Goal: Information Seeking & Learning: Learn about a topic

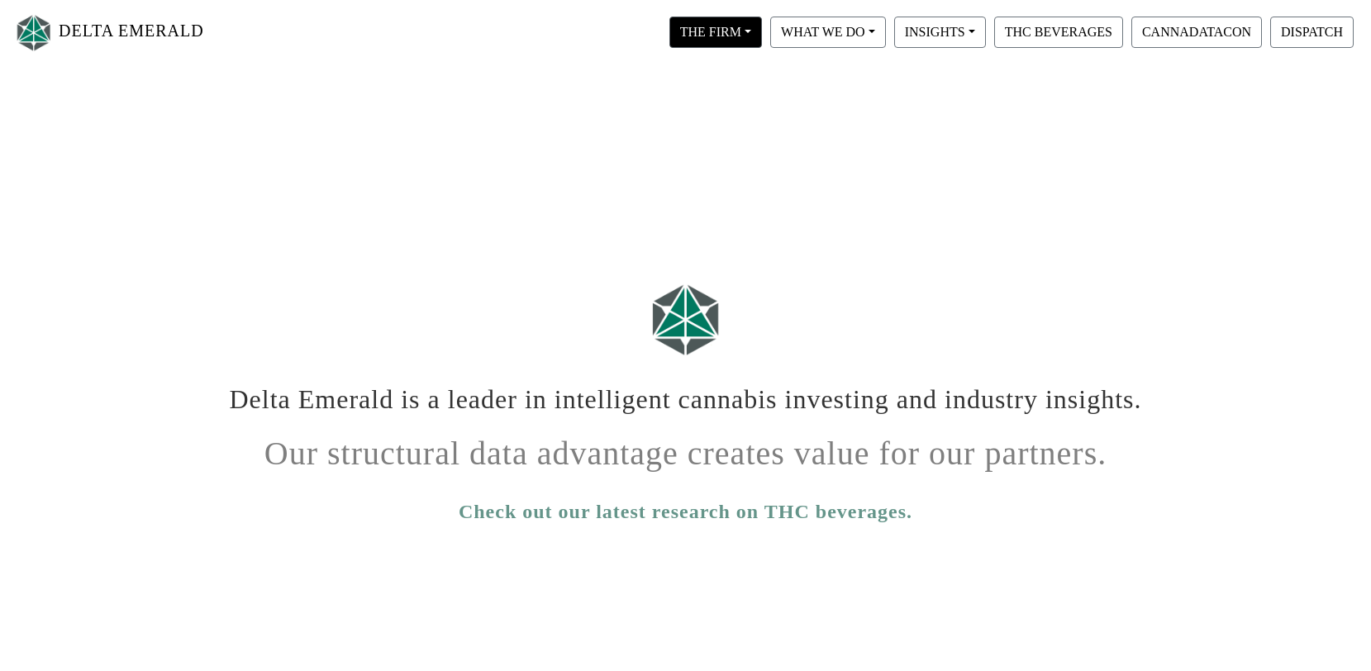
click at [739, 26] on button "THE FIRM" at bounding box center [715, 32] width 93 height 31
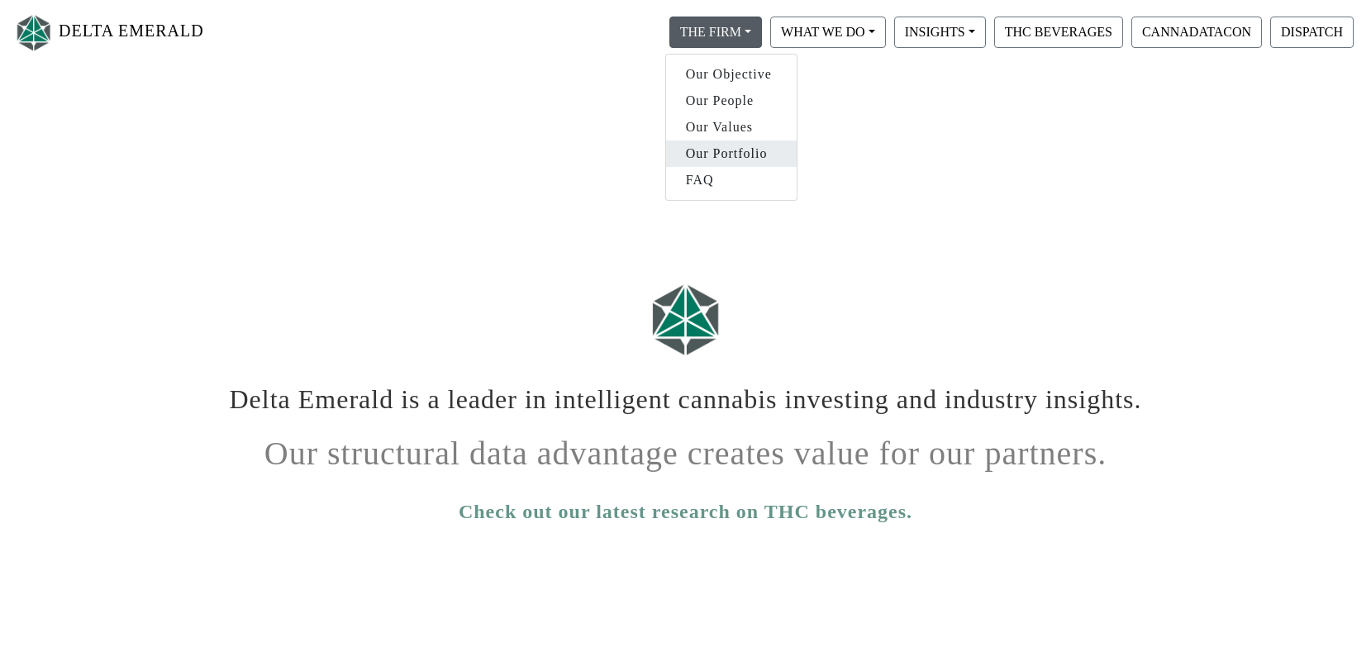
click at [734, 150] on link "Our Portfolio" at bounding box center [731, 153] width 131 height 26
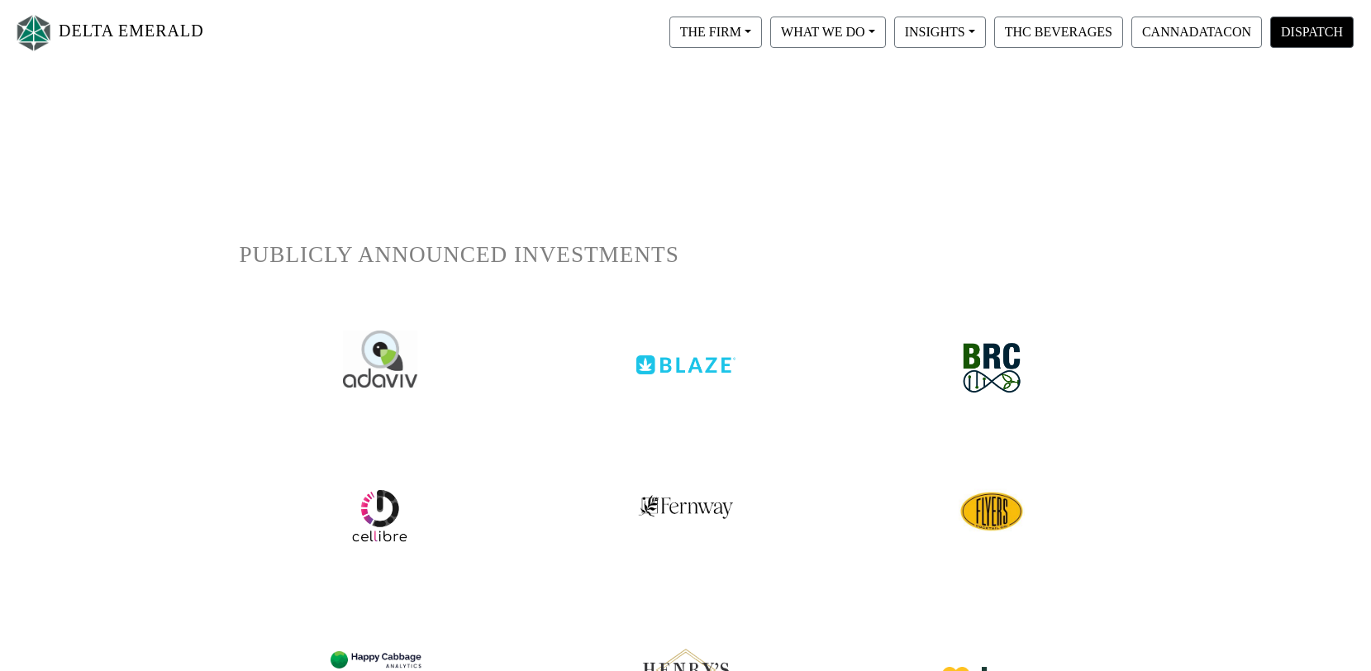
click at [1295, 29] on button "DISPATCH" at bounding box center [1311, 32] width 83 height 31
click at [117, 34] on link "DELTA EMERALD" at bounding box center [108, 33] width 191 height 52
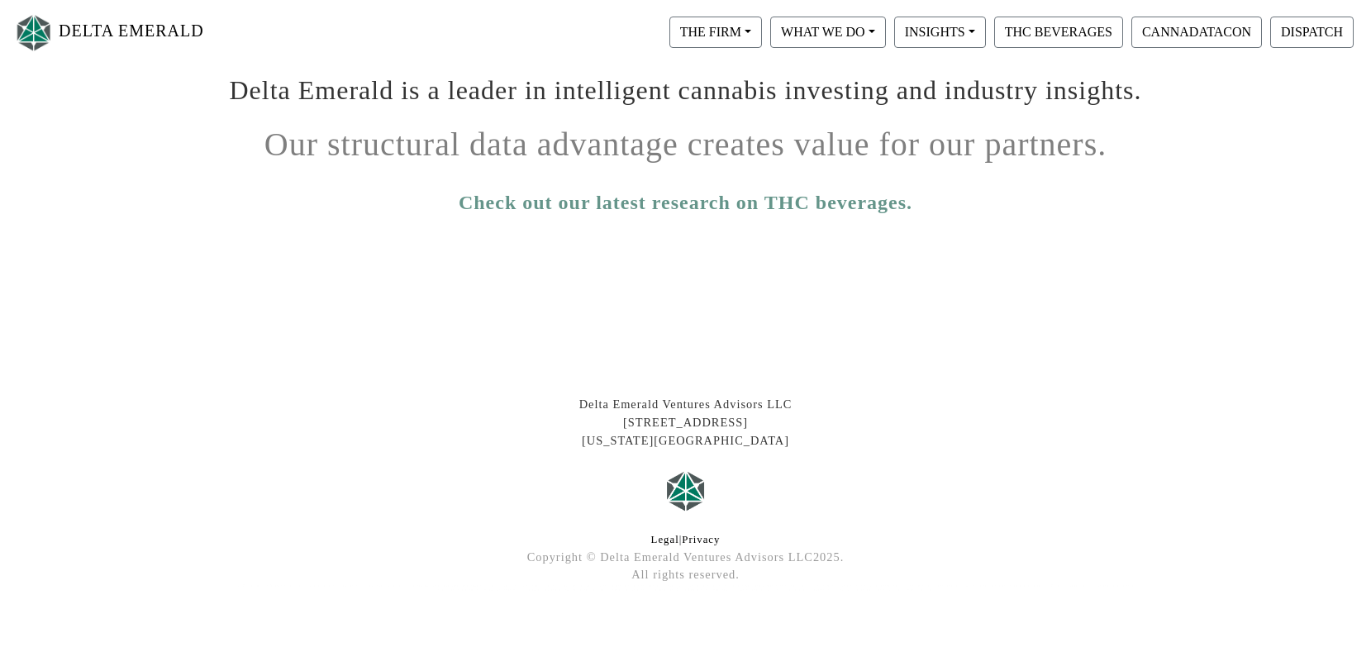
scroll to position [308, 0]
click at [686, 210] on link "Check out our latest research on THC beverages." at bounding box center [686, 203] width 454 height 30
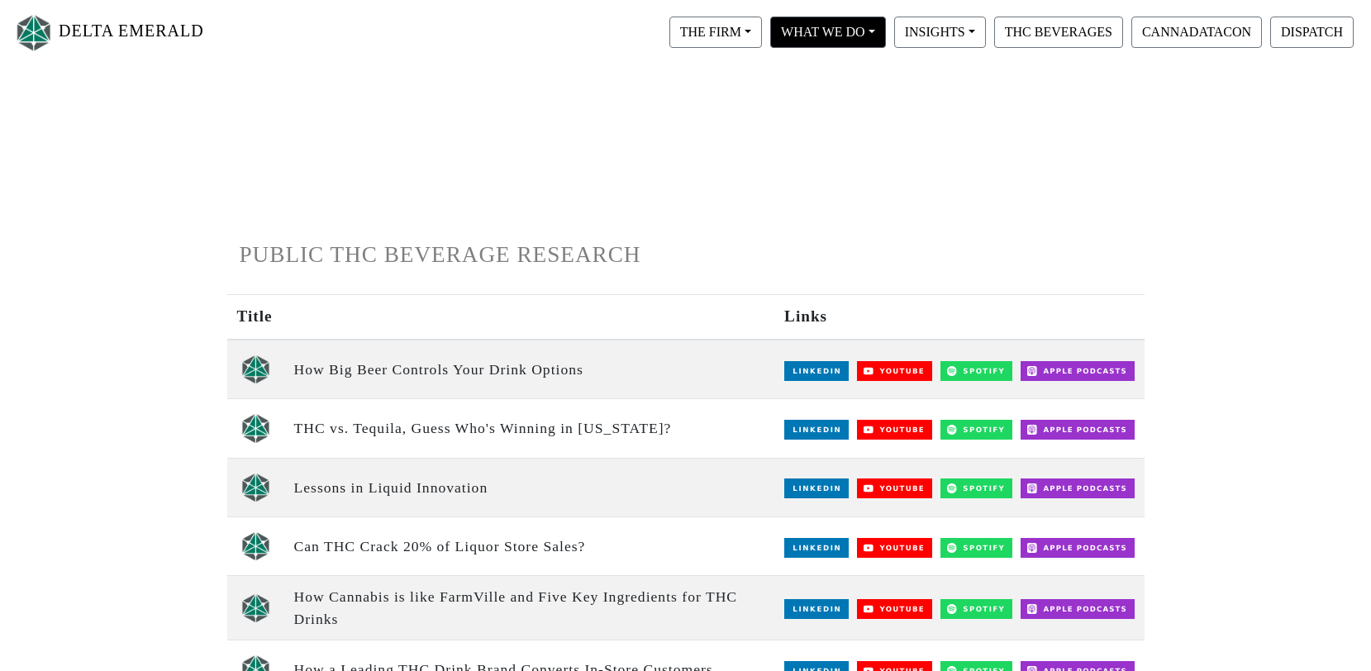
click at [863, 32] on button "WHAT WE DO" at bounding box center [828, 32] width 116 height 31
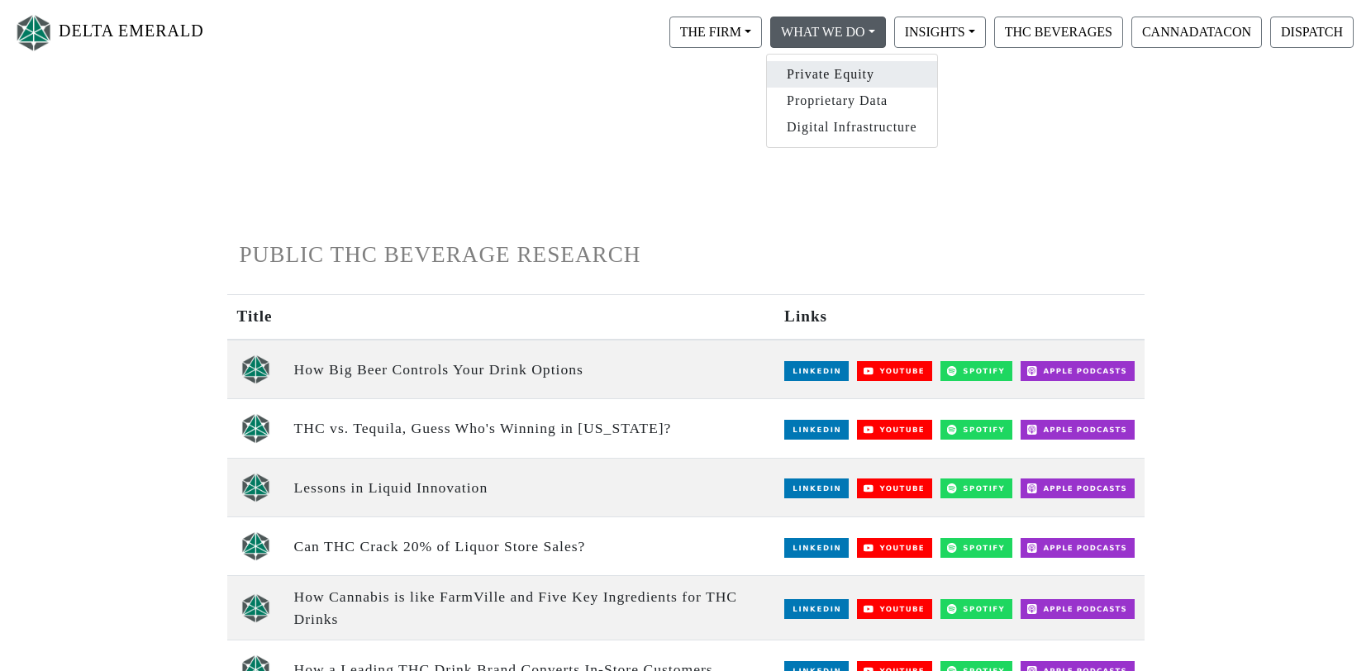
click at [848, 75] on link "Private Equity" at bounding box center [852, 74] width 170 height 26
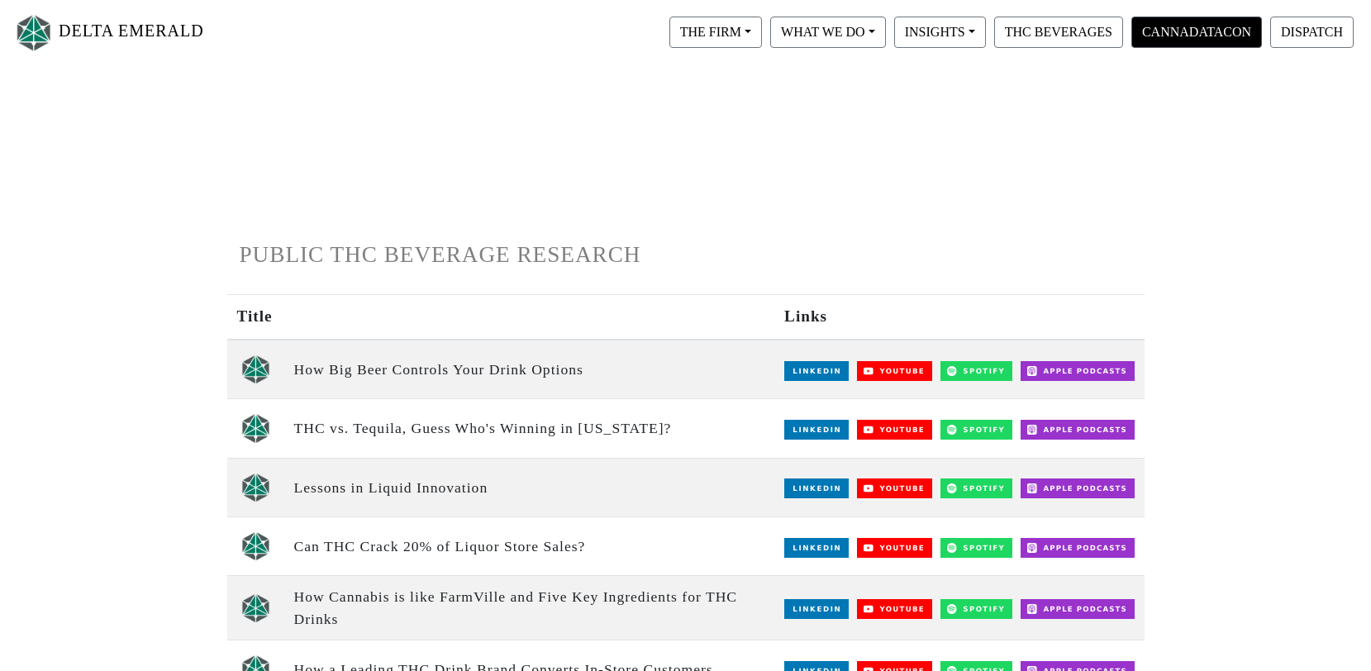
click at [1240, 38] on button "CANNADATACON" at bounding box center [1196, 32] width 131 height 31
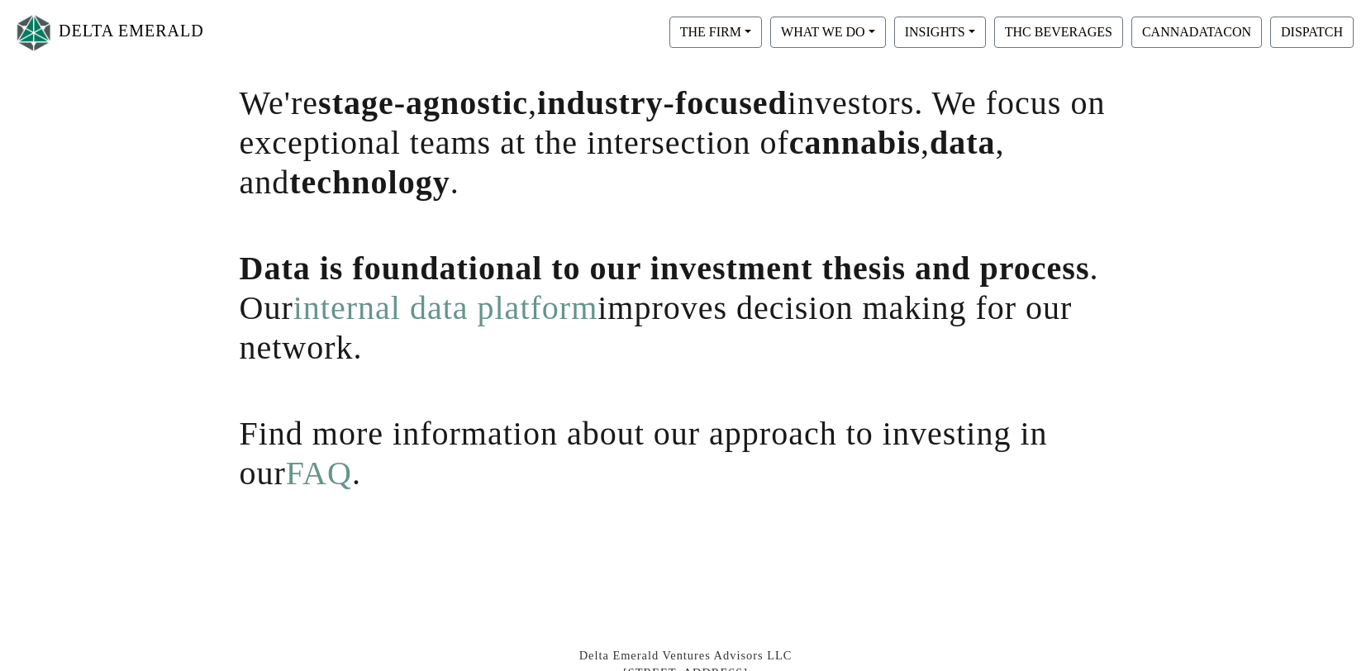
scroll to position [209, 0]
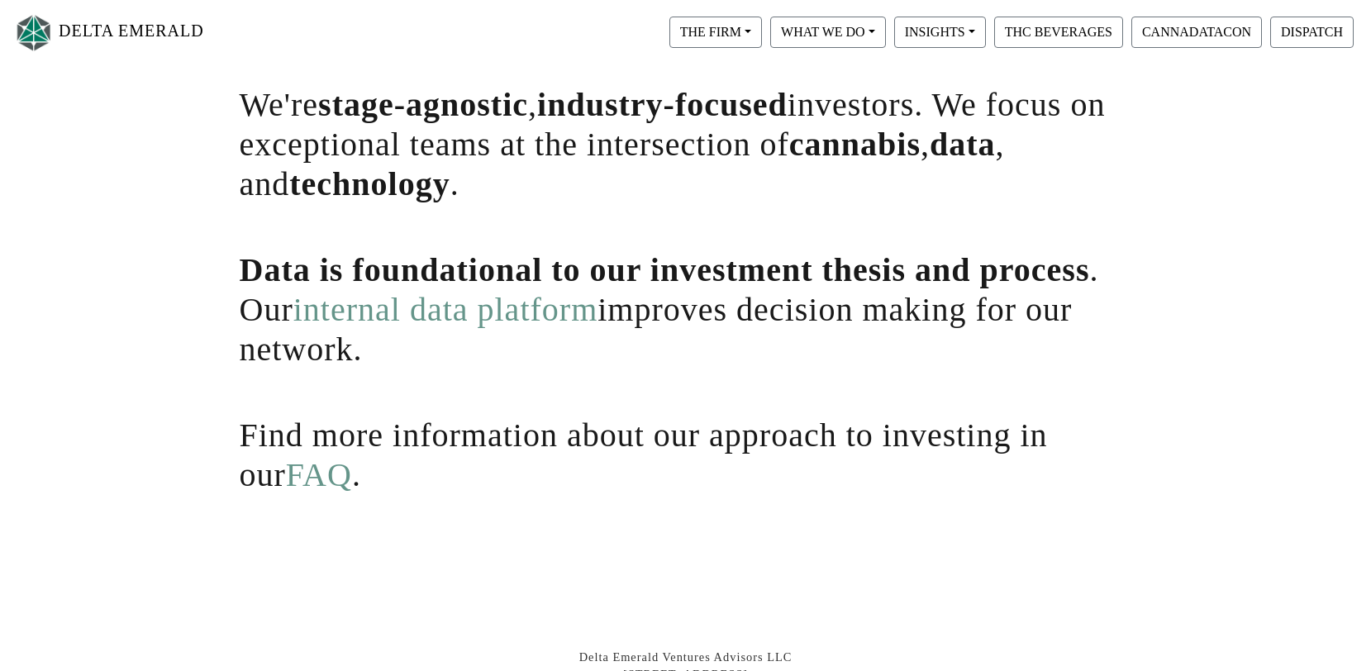
click at [449, 310] on link "internal data platform" at bounding box center [445, 309] width 305 height 37
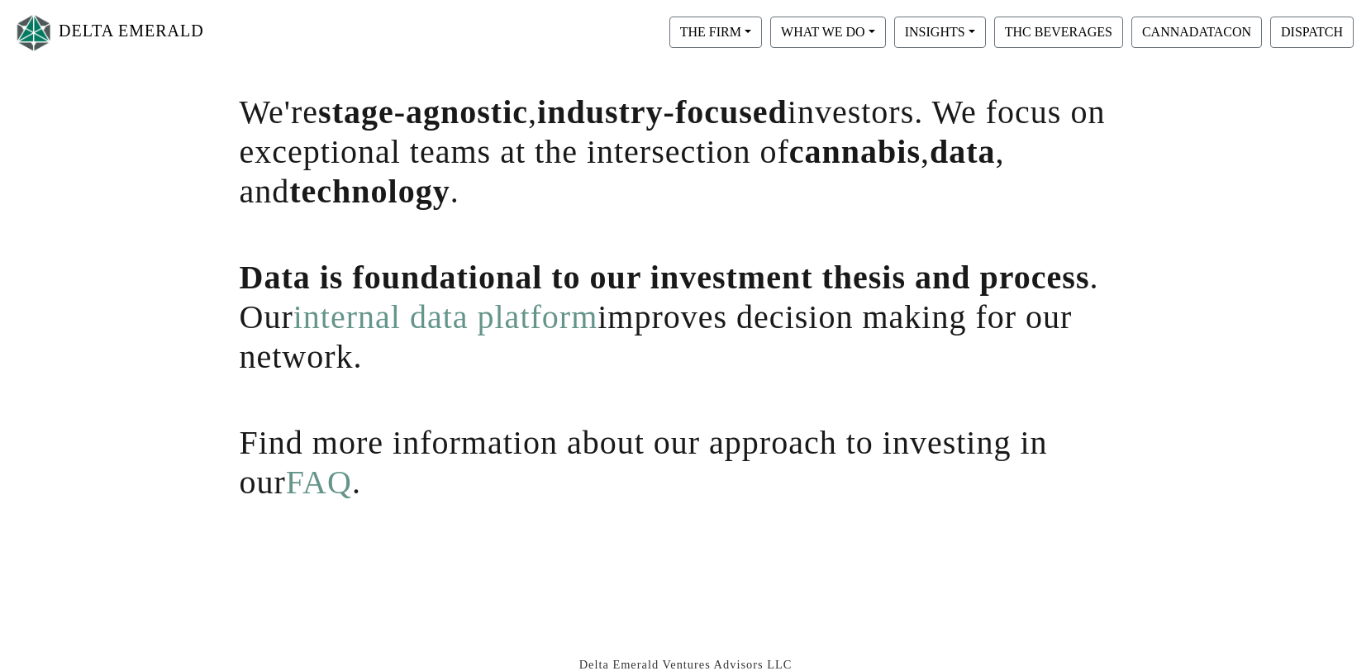
scroll to position [251, 0]
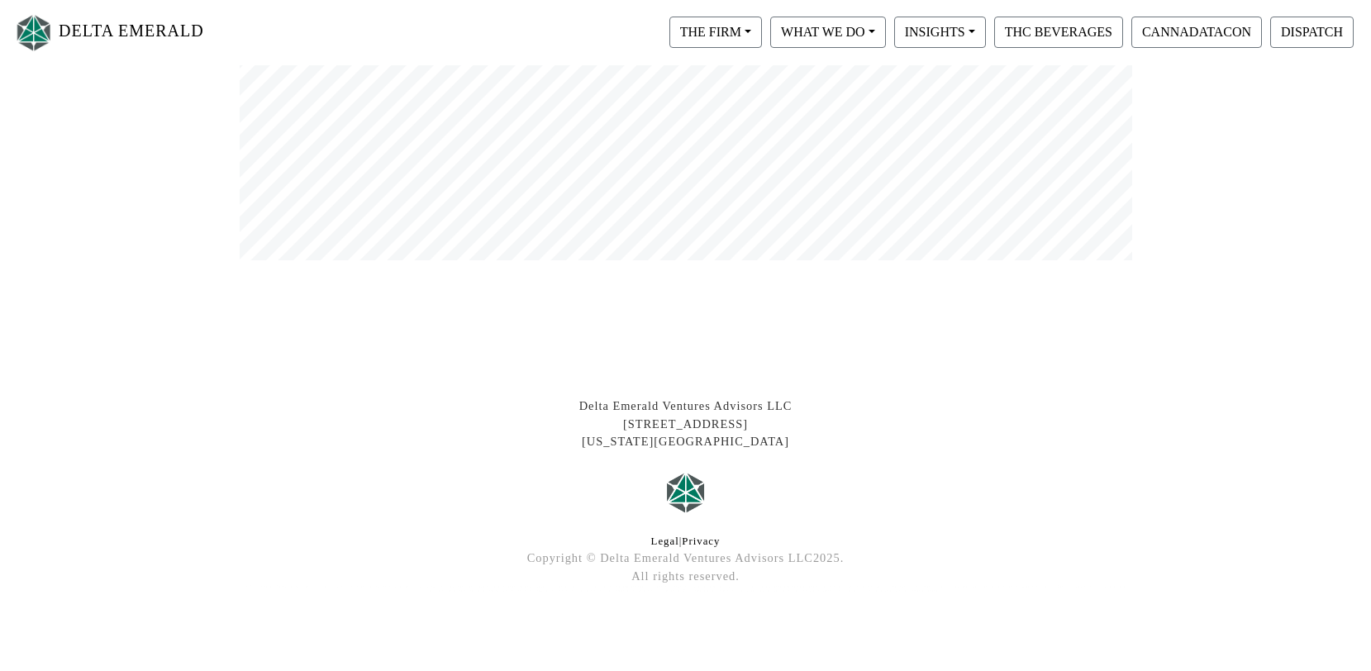
scroll to position [1015, 0]
